Goal: Use online tool/utility: Utilize a website feature to perform a specific function

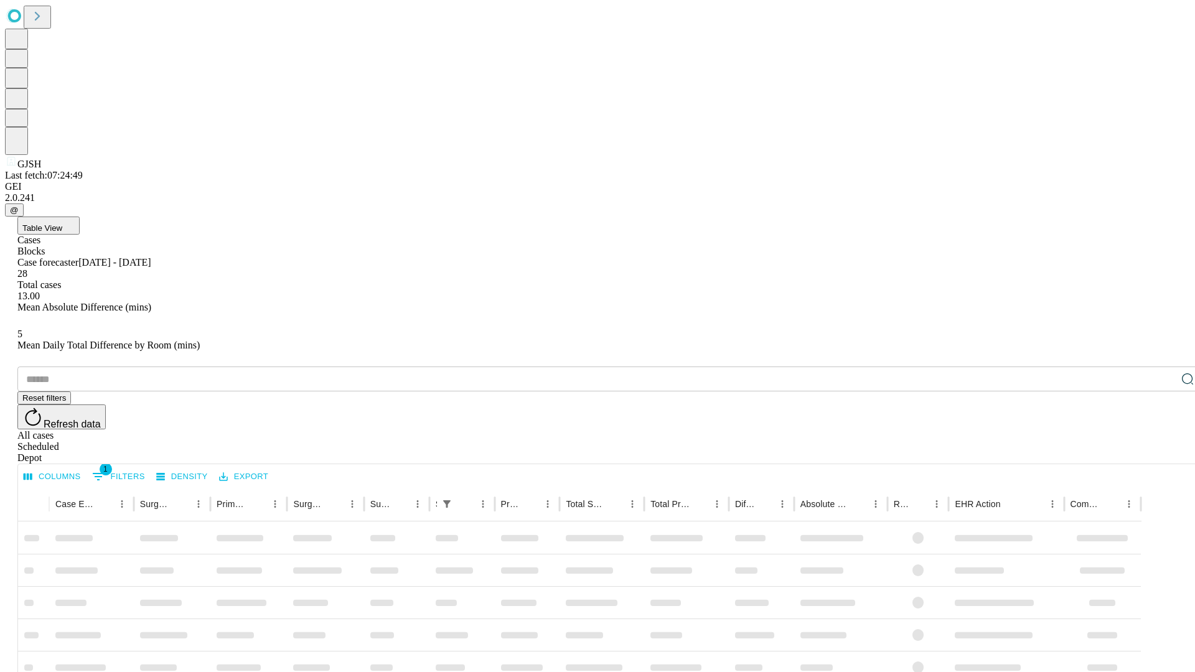
click at [62, 223] on span "Table View" at bounding box center [42, 227] width 40 height 9
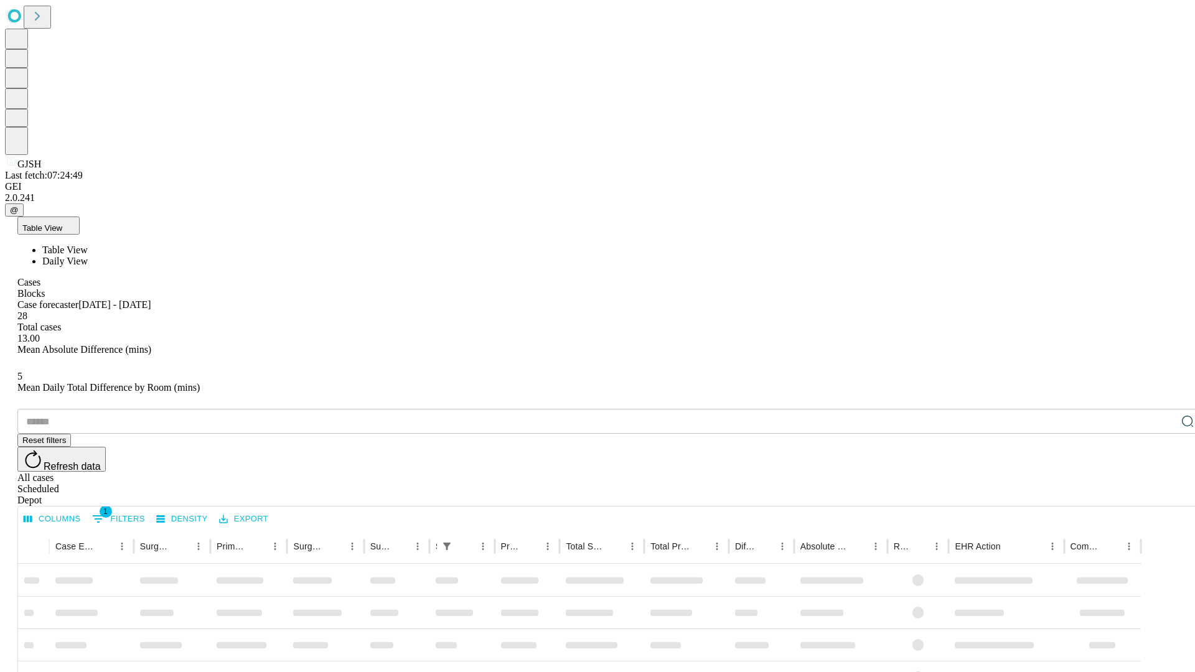
click at [88, 256] on span "Daily View" at bounding box center [64, 261] width 45 height 11
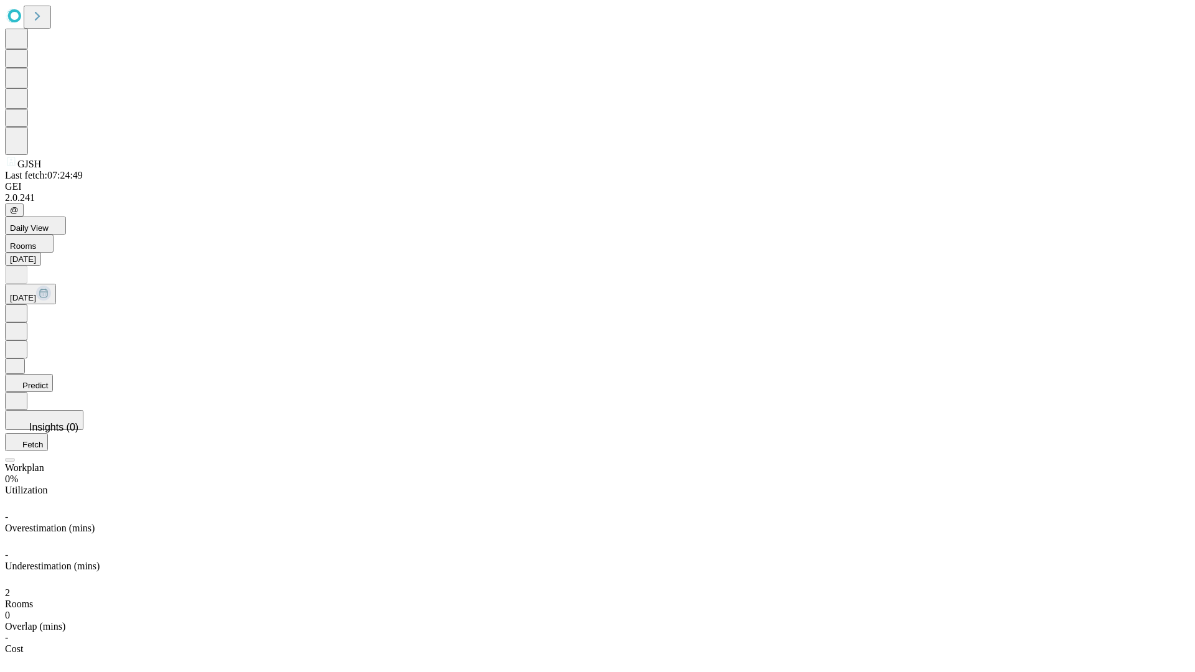
click at [53, 374] on button "Predict" at bounding box center [29, 383] width 48 height 18
